Goal: Register for event/course

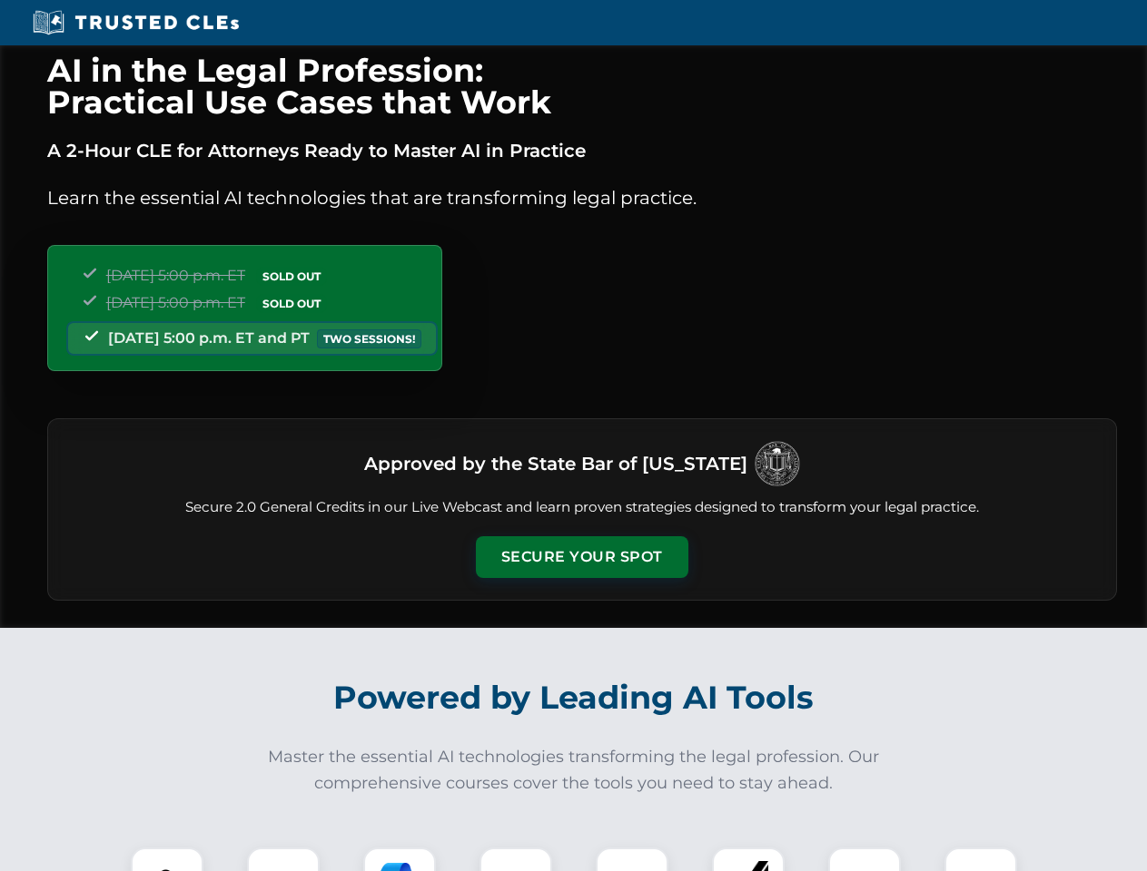
click at [581, 557] on button "Secure Your Spot" at bounding box center [582, 558] width 212 height 42
click at [167, 860] on img at bounding box center [167, 884] width 53 height 53
